Goal: Task Accomplishment & Management: Manage account settings

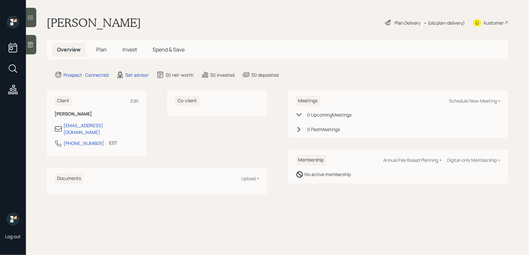
click at [30, 48] on div at bounding box center [31, 44] width 10 height 19
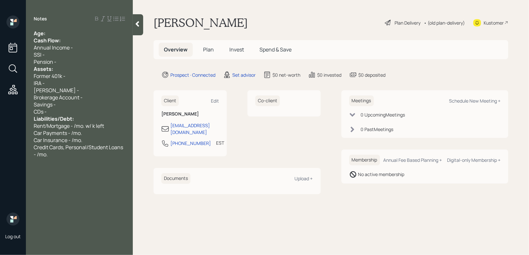
click at [64, 30] on div "Age:" at bounding box center [79, 33] width 91 height 7
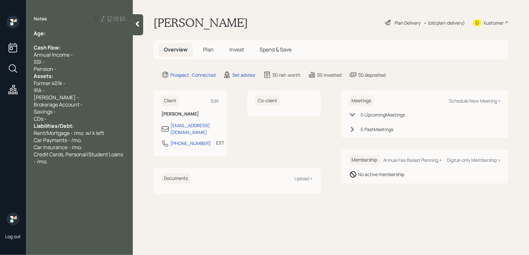
click at [64, 72] on div "Pension -" at bounding box center [79, 68] width 91 height 7
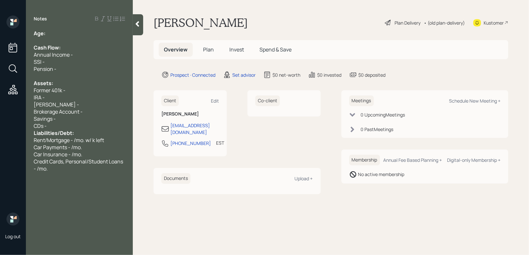
click at [64, 128] on div "CDs -" at bounding box center [79, 125] width 91 height 7
click at [79, 113] on span "Brokerage Account -" at bounding box center [58, 111] width 49 height 7
click at [106, 93] on div "Former 401k -" at bounding box center [79, 90] width 91 height 7
click at [106, 108] on div "[PERSON_NAME] -" at bounding box center [79, 104] width 91 height 7
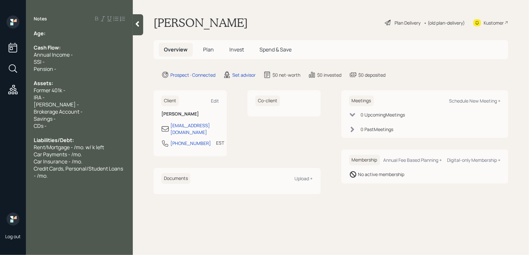
click at [107, 105] on div "[PERSON_NAME] -" at bounding box center [79, 104] width 91 height 7
click at [100, 107] on div "[PERSON_NAME] -" at bounding box center [79, 104] width 91 height 7
click at [102, 94] on div "IRA -" at bounding box center [79, 97] width 91 height 7
click at [97, 110] on div "Brokerage Account -" at bounding box center [79, 111] width 91 height 7
click at [97, 105] on div "[PERSON_NAME] -" at bounding box center [79, 104] width 91 height 7
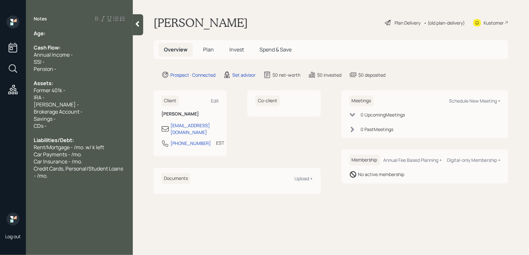
click at [99, 98] on div "IRA -" at bounding box center [79, 97] width 91 height 7
click at [95, 103] on div "[PERSON_NAME] -" at bounding box center [79, 104] width 91 height 7
drag, startPoint x: 94, startPoint y: 103, endPoint x: 0, endPoint y: 103, distance: 94.0
click at [0, 103] on div "Log out Notes Age: Cash Flow: Annual Income - SSI - Pension - Assets: Former 40…" at bounding box center [264, 127] width 529 height 255
click at [67, 183] on div "Notes Age: Cash Flow: Annual Income - SSI - Pension - Assets: Former 401k - IRA…" at bounding box center [79, 132] width 107 height 232
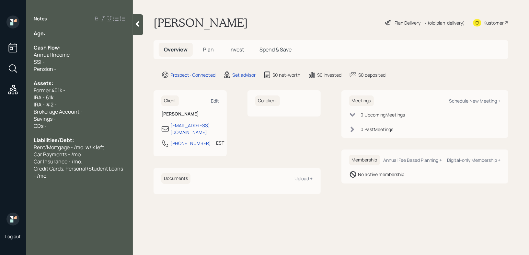
click at [67, 182] on div "Notes Age: Cash Flow: Annual Income - SSI - Pension - Assets: Former 401k - IRA…" at bounding box center [79, 132] width 107 height 232
click at [67, 179] on div "Credit Cards, Personal/Student Loans - /mo." at bounding box center [79, 172] width 91 height 14
click at [86, 33] on div "Age:" at bounding box center [79, 33] width 91 height 7
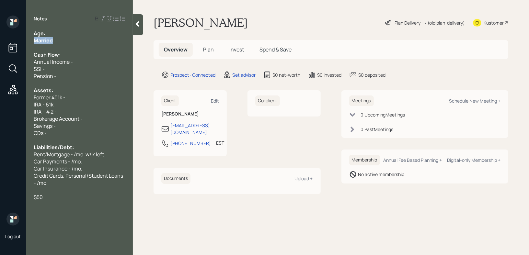
drag, startPoint x: 81, startPoint y: 42, endPoint x: 0, endPoint y: 42, distance: 80.7
click at [0, 42] on div "Log out Notes Age: Married Cash Flow: Annual Income - SSI - Pension - Assets: F…" at bounding box center [264, 127] width 529 height 255
drag, startPoint x: 63, startPoint y: 107, endPoint x: 0, endPoint y: 107, distance: 63.2
click at [0, 107] on div "Log out Notes Age: Married Cash Flow: Annual Income - SSI - Pension - Assets: F…" at bounding box center [264, 127] width 529 height 255
click at [59, 105] on div "IRA - 61k" at bounding box center [79, 104] width 91 height 7
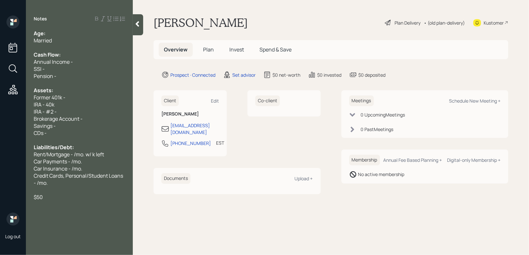
click at [74, 95] on div "Former 401k -" at bounding box center [79, 97] width 91 height 7
drag, startPoint x: 69, startPoint y: 111, endPoint x: 0, endPoint y: 111, distance: 68.7
click at [0, 111] on div "Log out Notes Age: Married Cash Flow: Annual Income - SSI - Pension - Assets: F…" at bounding box center [264, 127] width 529 height 255
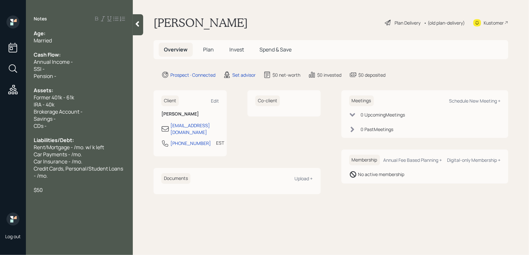
click at [79, 30] on div "Age:" at bounding box center [79, 33] width 91 height 7
click at [90, 39] on div "Married" at bounding box center [79, 40] width 91 height 7
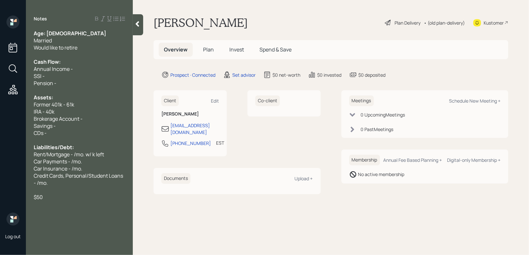
click at [83, 196] on div "$50" at bounding box center [79, 197] width 91 height 7
click at [91, 124] on div "Savings -" at bounding box center [79, 125] width 91 height 7
click at [96, 114] on div "IRA - 40k" at bounding box center [79, 111] width 91 height 7
drag, startPoint x: 99, startPoint y: 111, endPoint x: 0, endPoint y: 114, distance: 98.9
click at [0, 114] on div "Log out Notes Age: [DEMOGRAPHIC_DATA] Married Would like to retire Cash Flow: A…" at bounding box center [264, 127] width 529 height 255
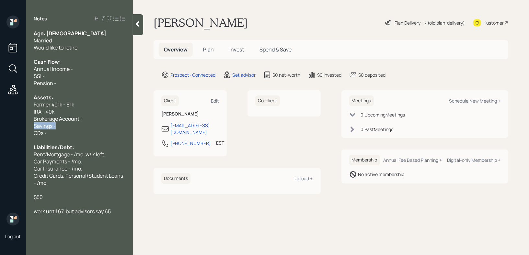
drag, startPoint x: 94, startPoint y: 125, endPoint x: 0, endPoint y: 125, distance: 93.6
click at [0, 125] on div "Log out Notes Age: [DEMOGRAPHIC_DATA] Married Would like to retire Cash Flow: A…" at bounding box center [264, 127] width 529 height 255
click at [70, 127] on div "Savings -" at bounding box center [79, 125] width 91 height 7
drag, startPoint x: 70, startPoint y: 128, endPoint x: 0, endPoint y: 122, distance: 70.3
click at [0, 122] on div "Log out Notes Age: [DEMOGRAPHIC_DATA] Married Would like to retire Cash Flow: A…" at bounding box center [264, 127] width 529 height 255
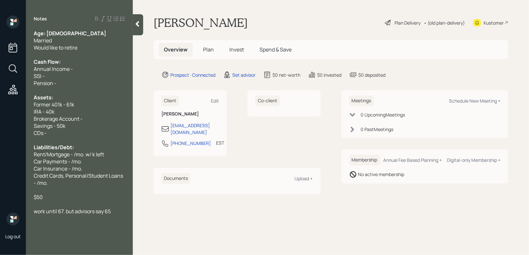
click at [81, 127] on div "Savings - 50k" at bounding box center [79, 125] width 91 height 7
drag, startPoint x: 82, startPoint y: 130, endPoint x: 0, endPoint y: 129, distance: 81.7
click at [0, 129] on div "Log out Notes Age: [DEMOGRAPHIC_DATA] Married Would like to retire Cash Flow: A…" at bounding box center [264, 127] width 529 height 255
click at [64, 124] on span "Savings - 50k" at bounding box center [50, 125] width 32 height 7
click at [73, 158] on span "Rent/Mortgage - /mo. w/ k left" at bounding box center [69, 154] width 70 height 7
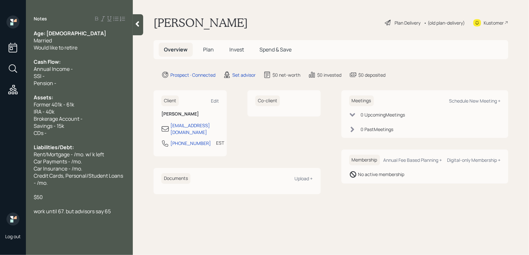
click at [79, 135] on div "CDs -" at bounding box center [79, 133] width 91 height 7
drag, startPoint x: 79, startPoint y: 135, endPoint x: 0, endPoint y: 135, distance: 79.1
click at [0, 135] on div "Log out Notes Age: [DEMOGRAPHIC_DATA] Married Would like to retire Cash Flow: A…" at bounding box center [264, 127] width 529 height 255
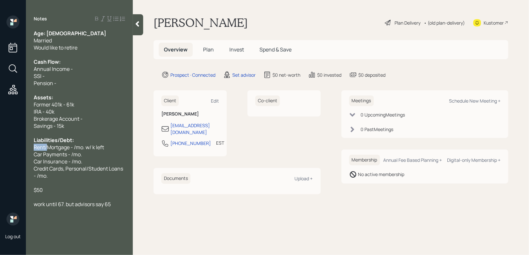
drag, startPoint x: 48, startPoint y: 148, endPoint x: 0, endPoint y: 148, distance: 47.6
click at [1, 148] on div "Log out Notes Age: [DEMOGRAPHIC_DATA] Married Would like to retire Cash Flow: A…" at bounding box center [264, 127] width 529 height 255
drag, startPoint x: 98, startPoint y: 149, endPoint x: 71, endPoint y: 149, distance: 26.6
click at [71, 149] on div "Mortgage - /mo. w/ k left" at bounding box center [79, 147] width 91 height 7
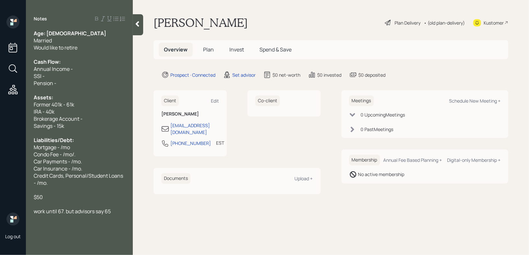
click at [62, 147] on span "Mortgage - /mo" at bounding box center [52, 147] width 36 height 7
click at [82, 154] on div "Condo Fee - /mo/." at bounding box center [79, 154] width 91 height 7
click at [88, 153] on div "Condo Fee - /mo" at bounding box center [79, 154] width 91 height 7
click at [88, 150] on div "Mortgage - 506/mo" at bounding box center [79, 147] width 91 height 7
click at [87, 154] on div "Condo Fee - /mo" at bounding box center [79, 154] width 91 height 7
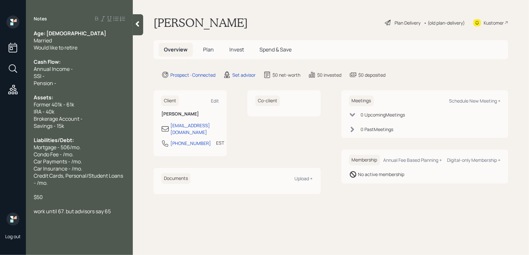
click at [63, 157] on span "Condo Fee - /mo." at bounding box center [54, 154] width 40 height 7
click at [85, 144] on div "Liabilities/Debt:" at bounding box center [79, 140] width 91 height 7
drag, startPoint x: 86, startPoint y: 161, endPoint x: 29, endPoint y: 161, distance: 56.1
click at [29, 161] on div "Age: [DEMOGRAPHIC_DATA] Married Would like to retire Cash Flow: Annual Income -…" at bounding box center [79, 122] width 107 height 185
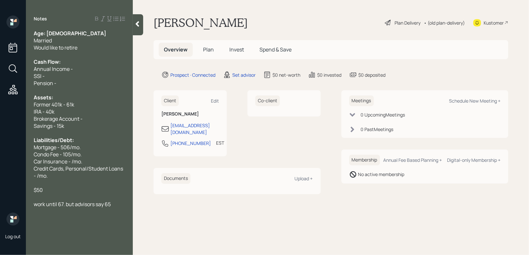
click at [72, 164] on span "Car Insurance - /mo." at bounding box center [58, 161] width 49 height 7
drag, startPoint x: 82, startPoint y: 182, endPoint x: 31, endPoint y: 168, distance: 53.6
click at [31, 168] on div "Age: [DEMOGRAPHIC_DATA] Married Would like to retire Cash Flow: Annual Income -…" at bounding box center [79, 119] width 107 height 178
click at [66, 192] on span "work until 67. but advisors say 65" at bounding box center [72, 190] width 77 height 7
click at [102, 193] on span "work until 67. but advisors say 65" at bounding box center [72, 190] width 77 height 7
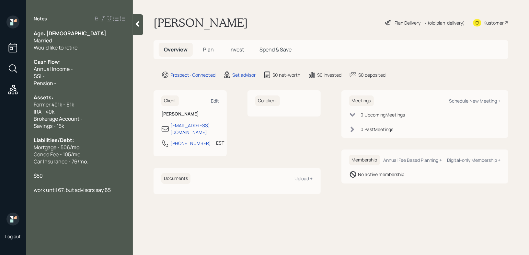
click at [107, 163] on div "Car Insurance - 76/mo." at bounding box center [79, 161] width 91 height 7
click at [75, 78] on div "SSI -" at bounding box center [79, 76] width 91 height 7
drag, startPoint x: 74, startPoint y: 82, endPoint x: 15, endPoint y: 78, distance: 58.4
click at [15, 78] on div "Log out Notes Age: [DEMOGRAPHIC_DATA] Married Would like to retire Cash Flow: A…" at bounding box center [264, 127] width 529 height 255
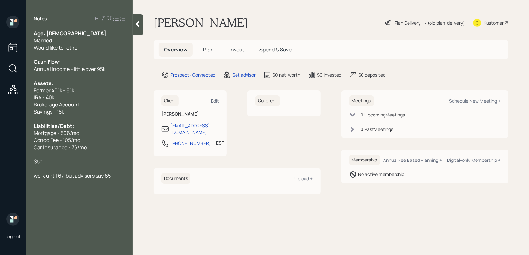
click at [473, 114] on div "0 Upcoming Meeting s" at bounding box center [425, 114] width 152 height 7
click at [139, 25] on icon at bounding box center [137, 24] width 6 height 6
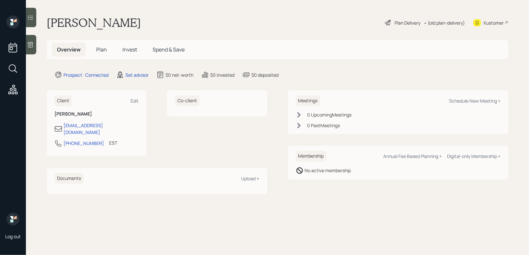
click at [479, 106] on div "Meetings Schedule New Meeting +" at bounding box center [398, 101] width 205 height 11
click at [480, 104] on div "Schedule New Meeting +" at bounding box center [475, 101] width 52 height 6
select select "round-[PERSON_NAME]"
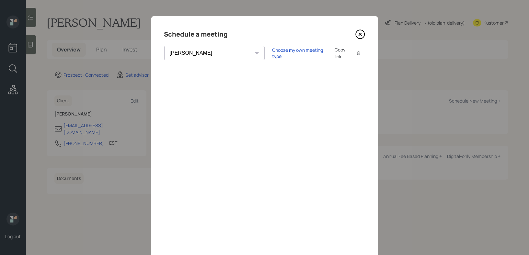
click at [358, 34] on icon at bounding box center [360, 34] width 10 height 10
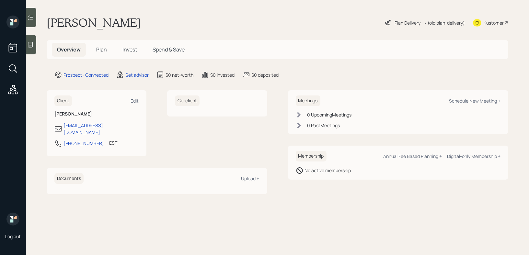
click at [495, 23] on div "Kustomer" at bounding box center [494, 22] width 20 height 7
click at [27, 51] on div at bounding box center [31, 44] width 10 height 19
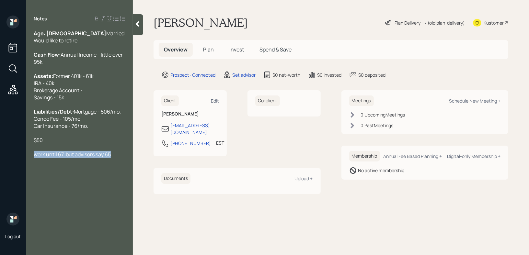
drag, startPoint x: 110, startPoint y: 177, endPoint x: 0, endPoint y: 177, distance: 110.5
click at [0, 177] on div "Log out Notes Age: [DEMOGRAPHIC_DATA] Married Would like to retire Cash Flow: A…" at bounding box center [264, 127] width 529 height 255
click at [49, 144] on div "$50" at bounding box center [79, 140] width 91 height 7
click at [60, 158] on div "She wants" at bounding box center [79, 154] width 91 height 7
drag, startPoint x: 115, startPoint y: 163, endPoint x: 0, endPoint y: 163, distance: 115.4
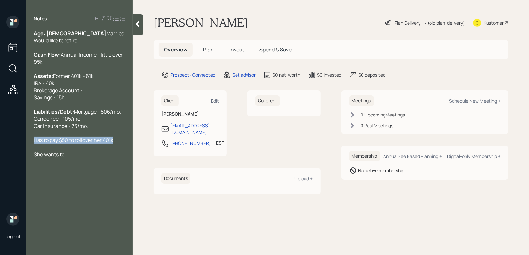
click at [0, 163] on div "Log out Notes Age: [DEMOGRAPHIC_DATA] Married Would like to retire Cash Flow: A…" at bounding box center [264, 127] width 529 height 255
copy span "Has to pay $50 to rollover her 401k"
click at [73, 151] on div "She wants to" at bounding box center [79, 147] width 91 height 7
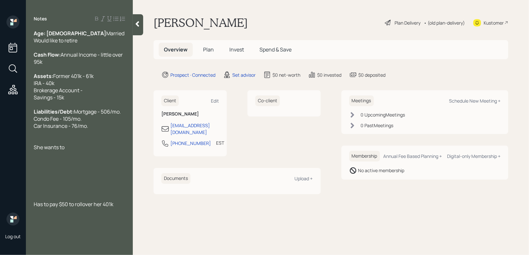
click at [76, 144] on div at bounding box center [79, 140] width 91 height 7
click at [76, 151] on div "She wants to" at bounding box center [79, 147] width 91 height 7
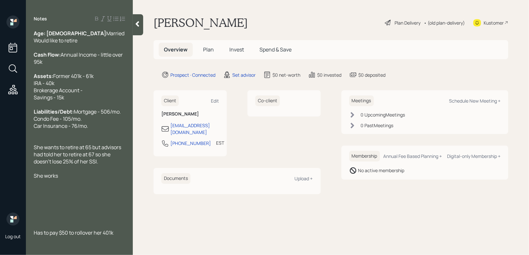
click at [78, 43] on div "Age: [DEMOGRAPHIC_DATA] Married Would like to retire" at bounding box center [79, 37] width 91 height 14
drag, startPoint x: 83, startPoint y: 40, endPoint x: 0, endPoint y: 40, distance: 83.3
click at [0, 40] on div "Log out Notes Age: [DEMOGRAPHIC_DATA] Married Would like to retire Cash Flow: A…" at bounding box center [264, 127] width 529 height 255
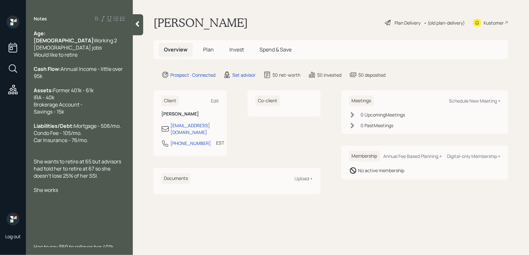
click at [71, 48] on span "Working 2 [DEMOGRAPHIC_DATA] jobs Would like to retire" at bounding box center [76, 47] width 84 height 21
click at [82, 48] on div "Age: [DEMOGRAPHIC_DATA] Working 2 [DEMOGRAPHIC_DATA] jobs Would like to retire" at bounding box center [79, 44] width 91 height 29
click at [72, 93] on span "Former 401k - 61k IRA - 40k Brokerage Account - Savings - 15k" at bounding box center [64, 101] width 60 height 29
click at [66, 187] on div at bounding box center [79, 183] width 91 height 7
click at [66, 194] on div "She works" at bounding box center [79, 190] width 91 height 7
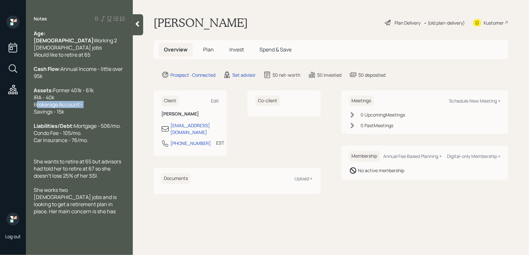
drag, startPoint x: 101, startPoint y: 107, endPoint x: 0, endPoint y: 107, distance: 100.8
click at [0, 107] on div "Log out Notes Age: [DEMOGRAPHIC_DATA] Working 2 [DEMOGRAPHIC_DATA] jobs Would l…" at bounding box center [264, 127] width 529 height 255
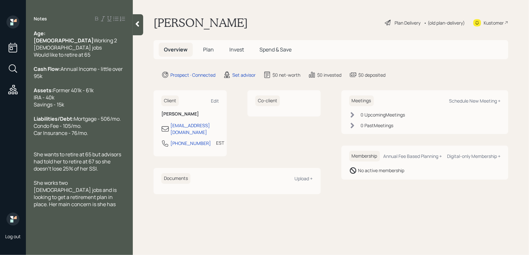
click at [120, 207] on div "She works two [DEMOGRAPHIC_DATA] jobs and is looking to get a retirement plan i…" at bounding box center [79, 194] width 91 height 29
click at [51, 214] on span "She works two [DEMOGRAPHIC_DATA] jobs and is looking to get a retirement plan i…" at bounding box center [79, 198] width 90 height 36
click at [114, 213] on div "She works two [DEMOGRAPHIC_DATA] jobs and is looking to get a retirement plan i…" at bounding box center [79, 198] width 91 height 36
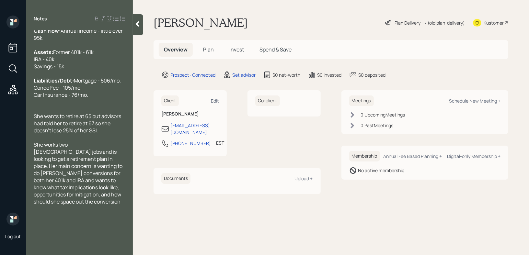
scroll to position [56, 0]
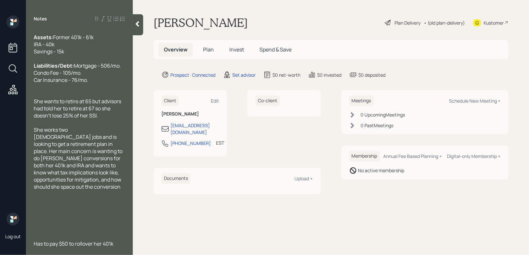
click at [99, 227] on div at bounding box center [79, 229] width 91 height 7
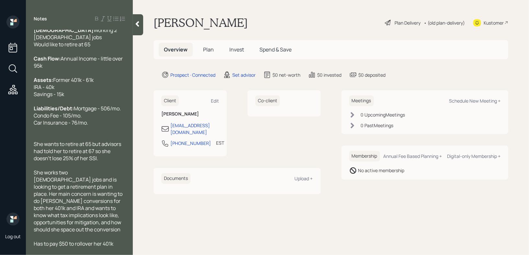
scroll to position [0, 0]
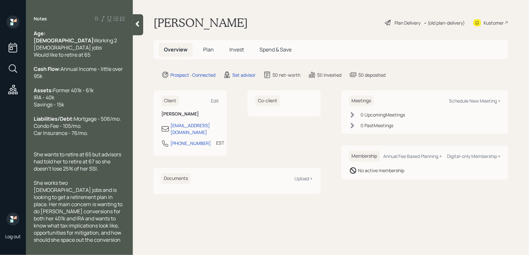
click at [135, 21] on icon at bounding box center [137, 24] width 6 height 6
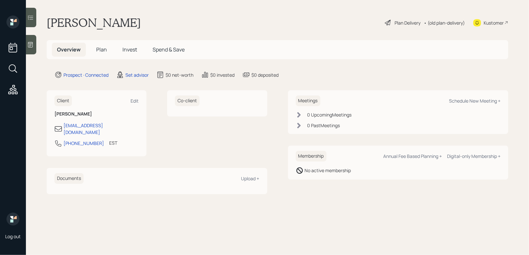
click at [215, 17] on div "[PERSON_NAME] Plan Delivery • (old plan-delivery) Kustomer" at bounding box center [278, 23] width 462 height 14
click at [32, 42] on icon at bounding box center [30, 44] width 6 height 6
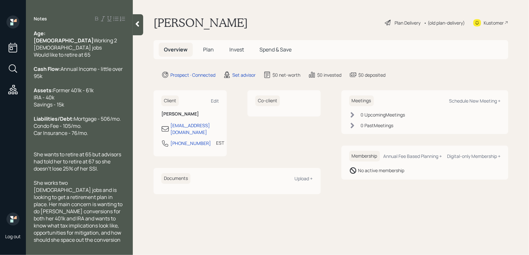
scroll to position [12, 0]
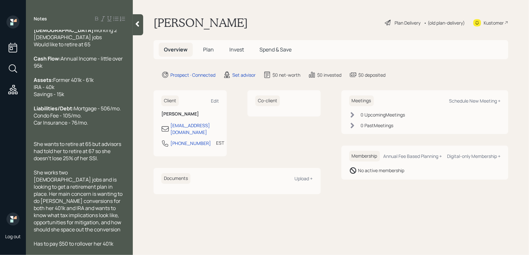
click at [141, 29] on div at bounding box center [138, 24] width 10 height 21
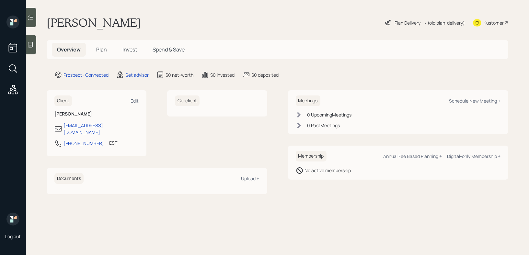
click at [31, 43] on icon at bounding box center [30, 44] width 6 height 6
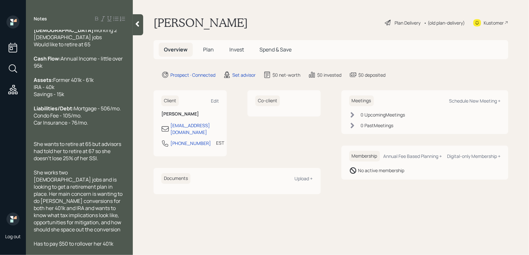
click at [38, 134] on div at bounding box center [79, 129] width 91 height 7
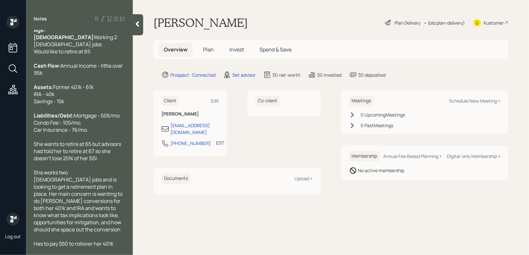
click at [140, 28] on div at bounding box center [138, 24] width 10 height 21
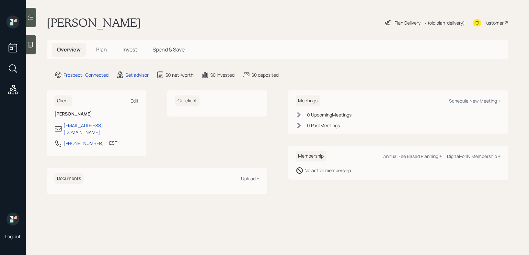
click at [228, 34] on main "[PERSON_NAME] Plan Delivery • (old plan-delivery) Kustomer Overview Plan Invest…" at bounding box center [277, 127] width 503 height 255
